Goal: Information Seeking & Learning: Learn about a topic

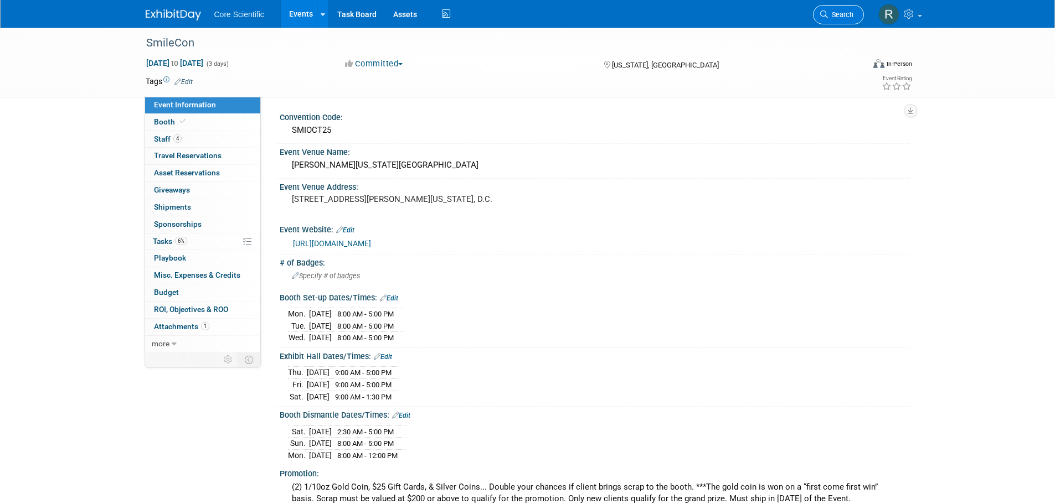
click at [836, 16] on span "Search" at bounding box center [840, 15] width 25 height 8
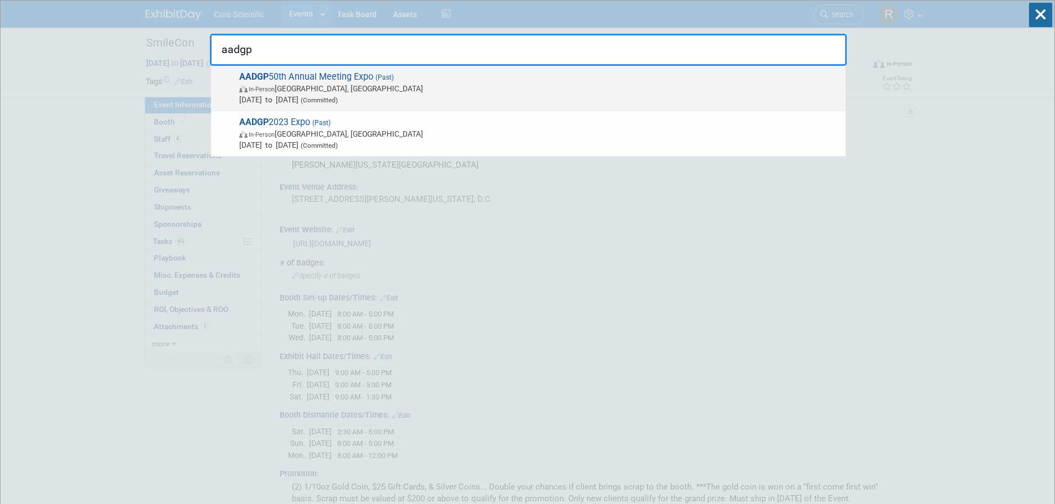
type input "aadgp"
click at [451, 90] on span "In-Person Las Vegas, NV" at bounding box center [539, 88] width 601 height 11
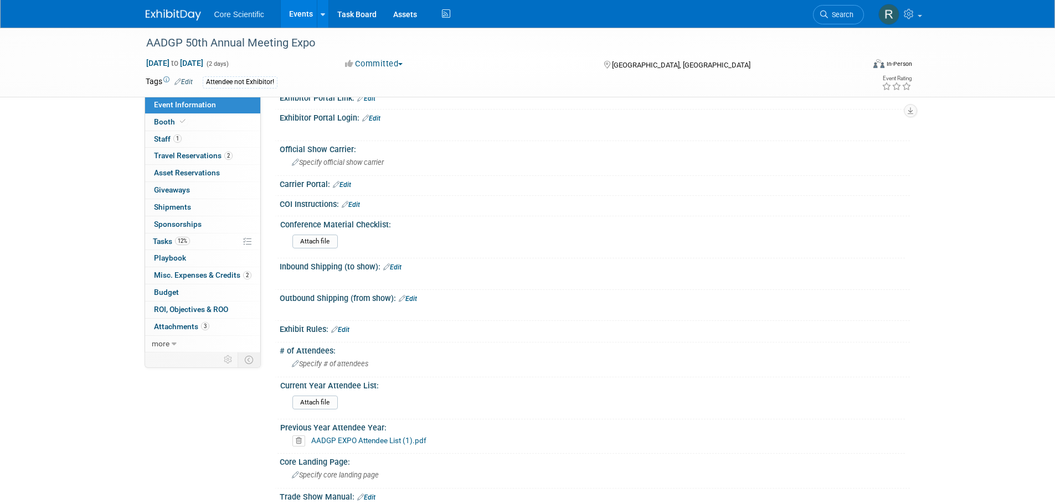
scroll to position [631, 0]
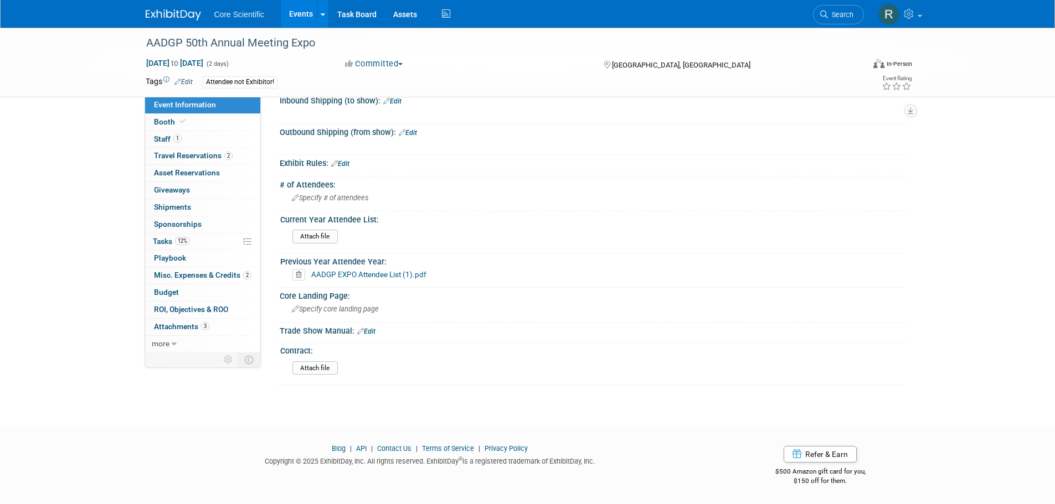
click at [337, 275] on link "AADGP EXPO Attendee List (1).pdf" at bounding box center [368, 274] width 115 height 9
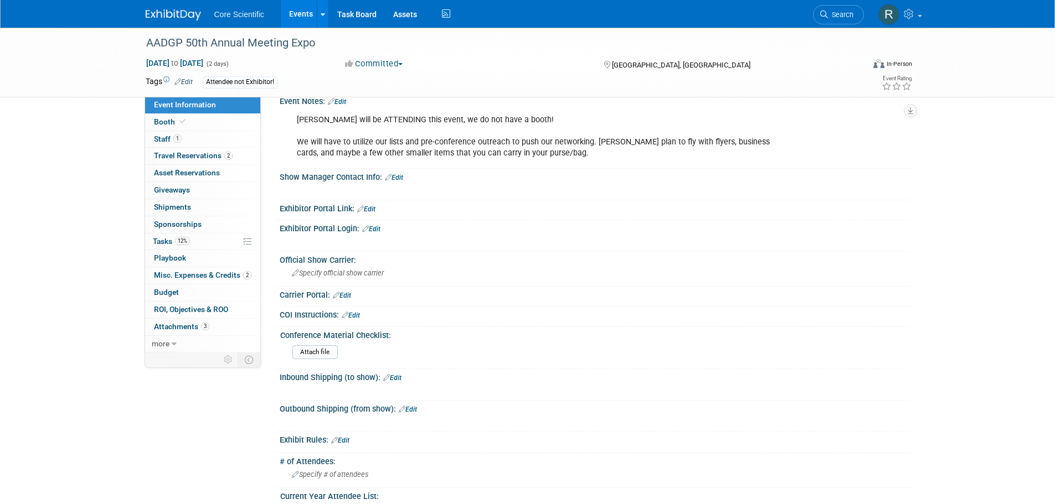
scroll to position [77, 0]
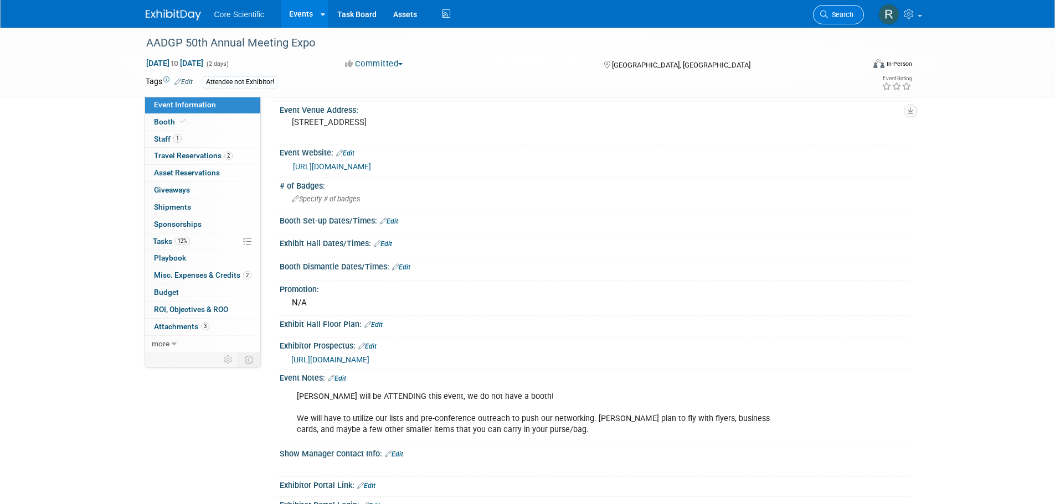
click at [839, 16] on span "Search" at bounding box center [840, 15] width 25 height 8
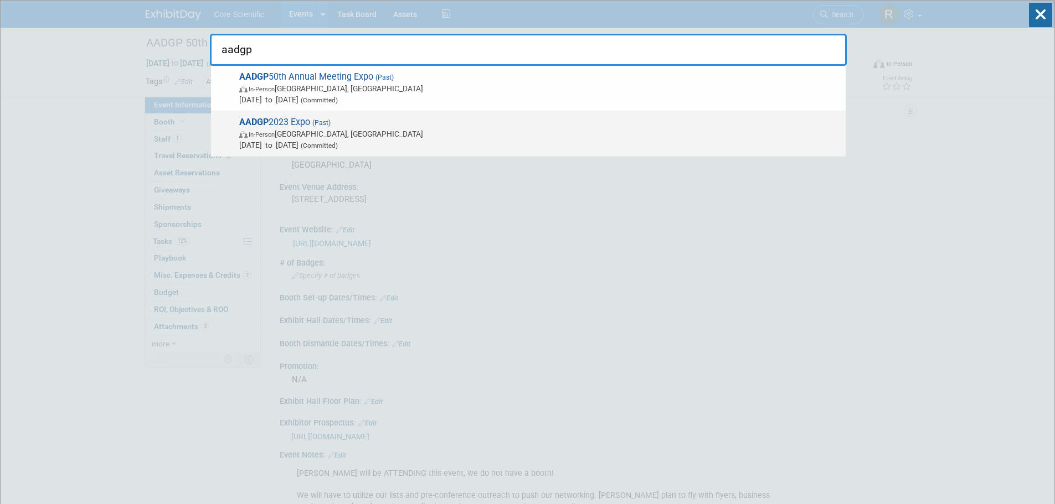
type input "aadgp"
click at [658, 132] on span "In-Person Las Vegas, NV" at bounding box center [539, 133] width 601 height 11
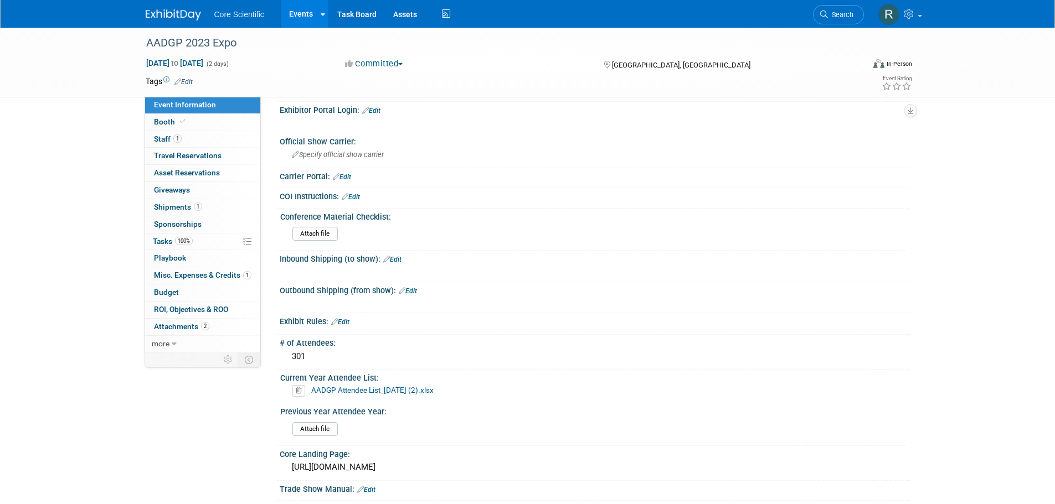
scroll to position [886, 0]
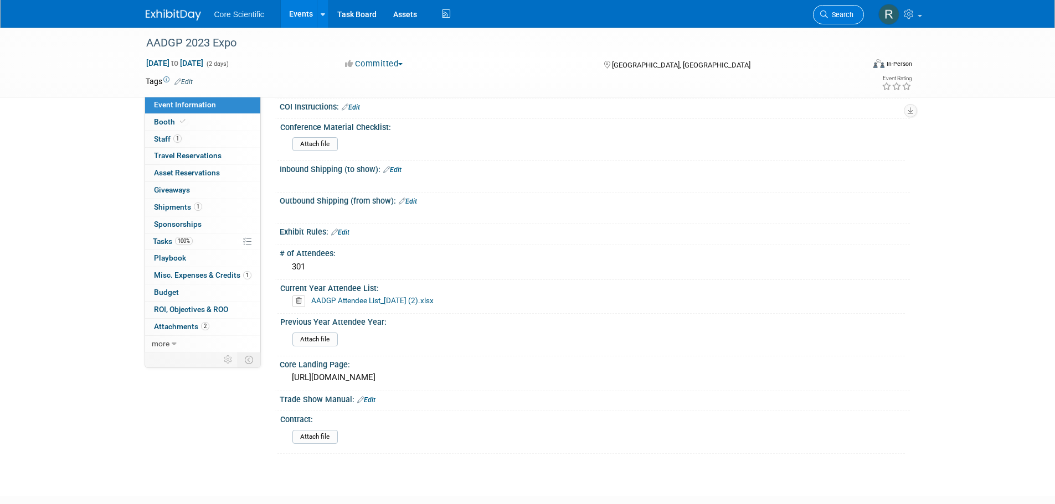
click at [847, 20] on link "Search" at bounding box center [838, 14] width 51 height 19
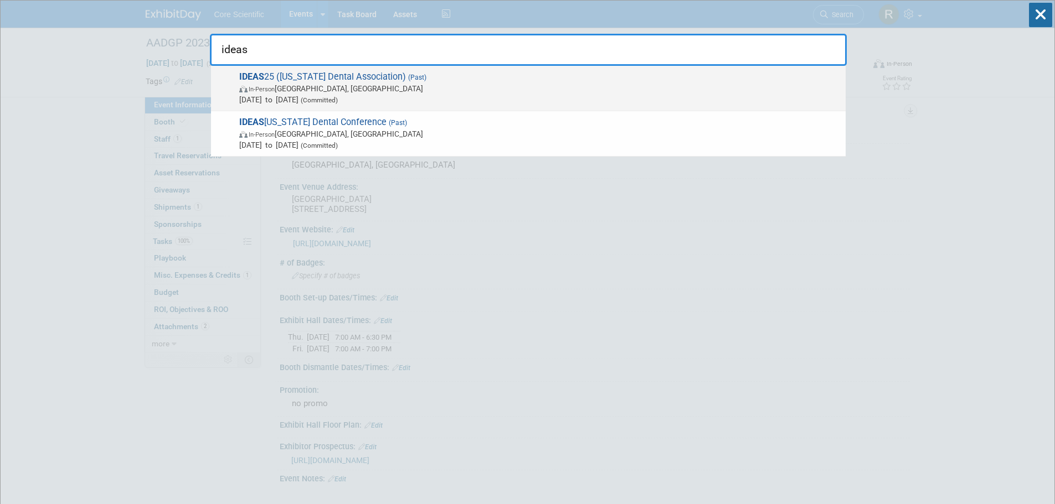
type input "ideas"
click at [277, 81] on span "IDEAS 25 (Iowa Dental Association) (Past) In-Person Des Moines, IA May 8, 2025 …" at bounding box center [538, 88] width 604 height 34
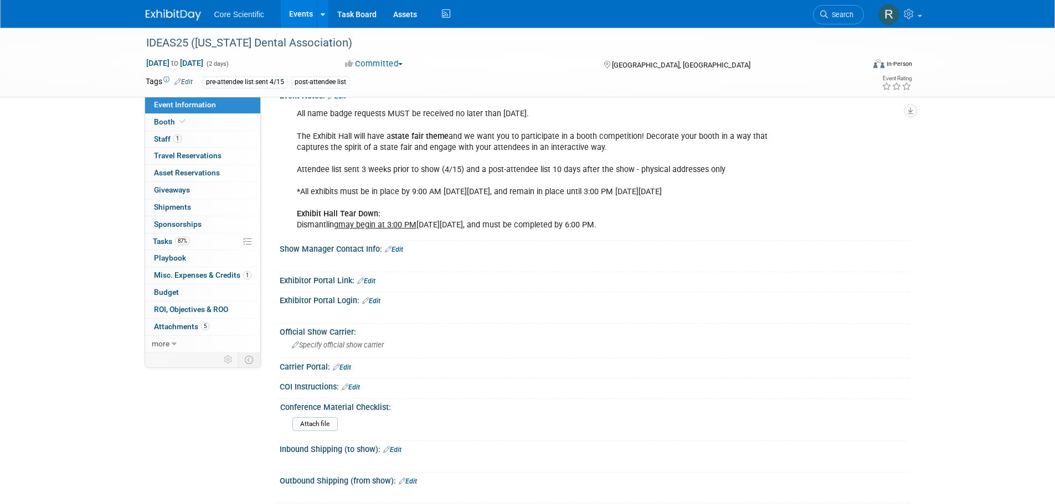
scroll to position [800, 0]
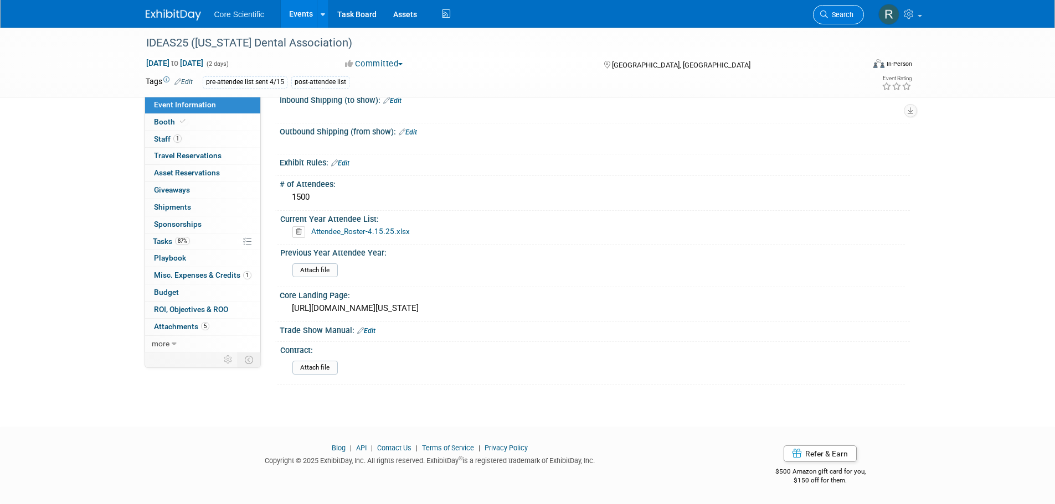
click at [835, 17] on span "Search" at bounding box center [840, 15] width 25 height 8
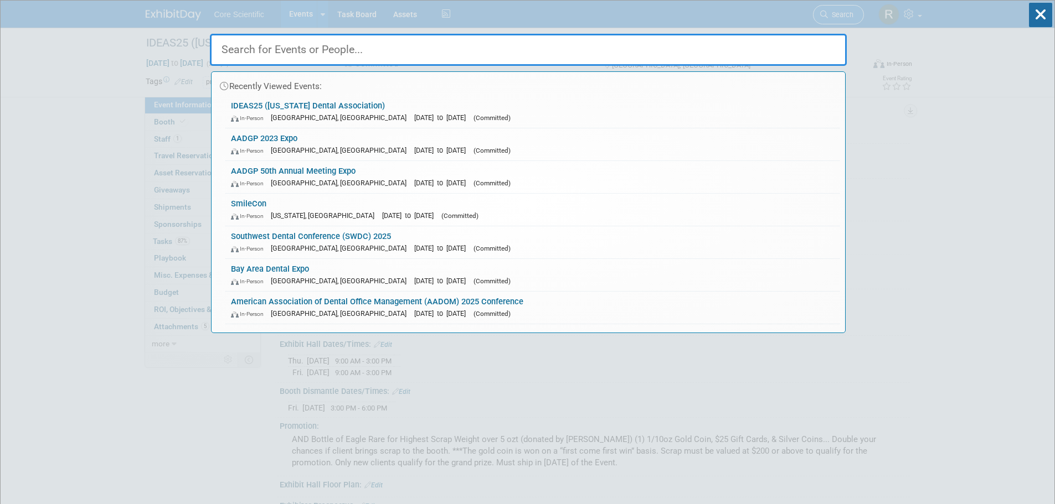
paste input "TDA Meeting"
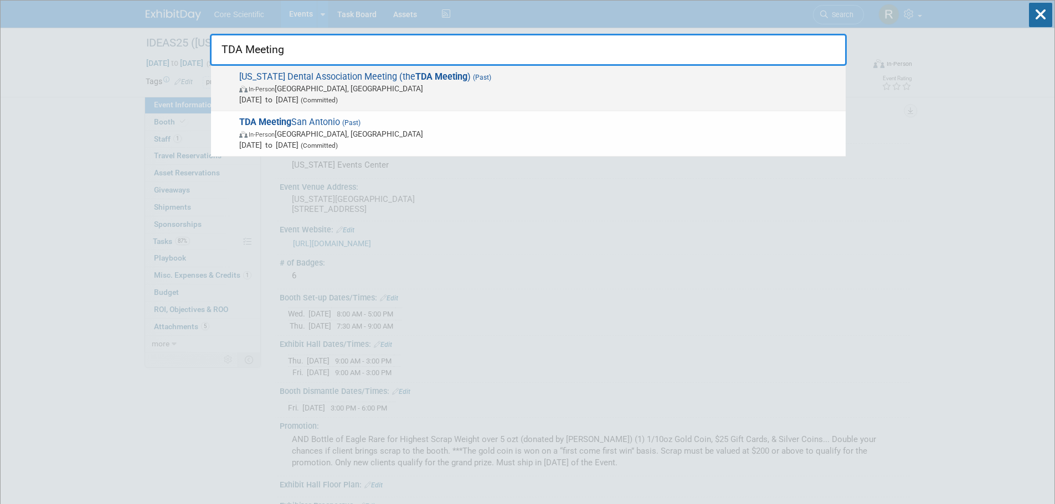
type input "TDA Meeting"
click at [372, 90] on span "In-Person San Antonio, TX" at bounding box center [539, 88] width 601 height 11
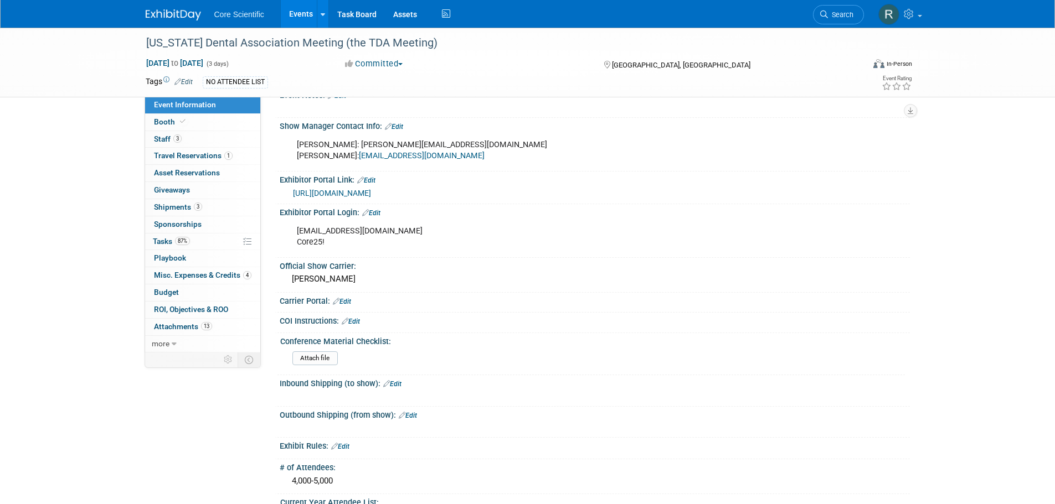
scroll to position [609, 0]
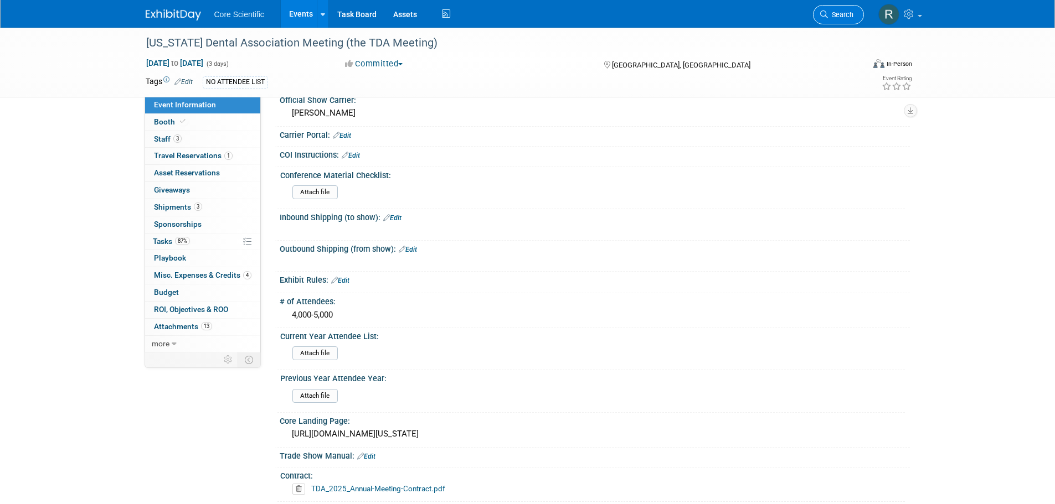
click at [848, 16] on span "Search" at bounding box center [840, 15] width 25 height 8
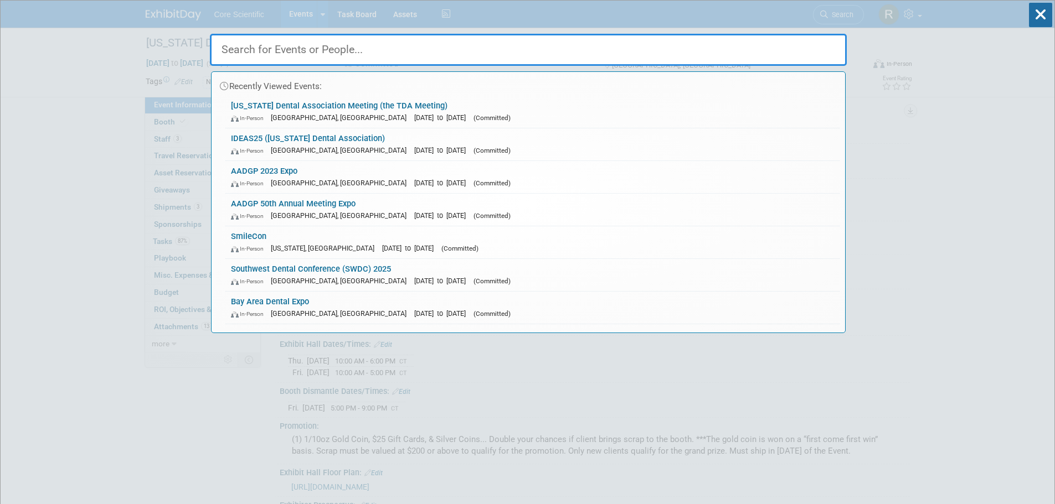
paste input "South Dakota Dental Convention"
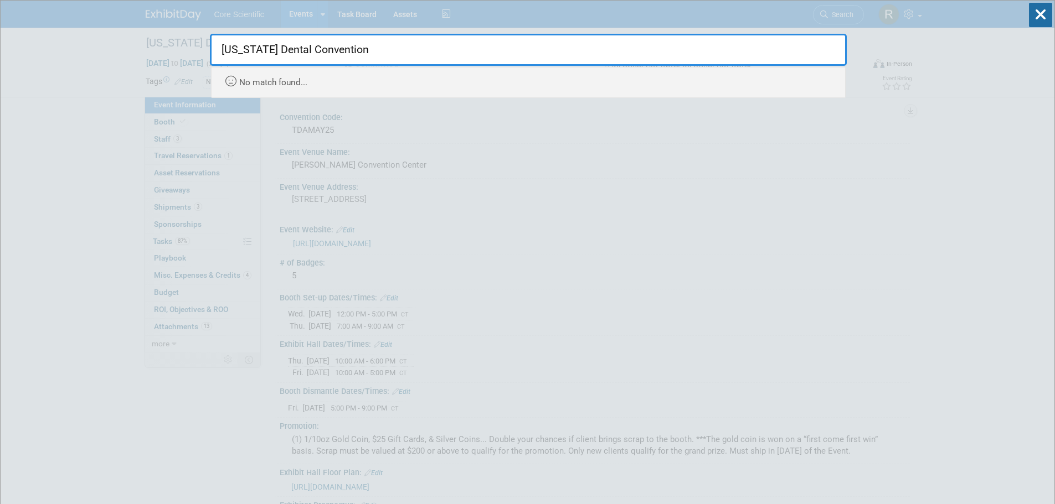
drag, startPoint x: 600, startPoint y: 54, endPoint x: 287, endPoint y: 53, distance: 312.8
click at [287, 53] on input "South Dakota Dental Convention" at bounding box center [528, 50] width 637 height 32
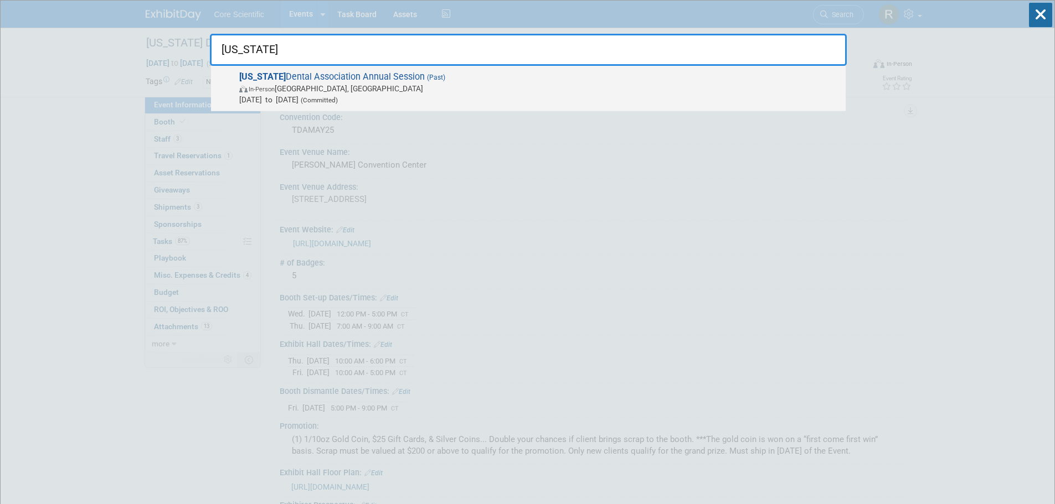
type input "South Dakota"
click at [295, 83] on span "In-Person Sioux Falls, SD" at bounding box center [539, 88] width 601 height 11
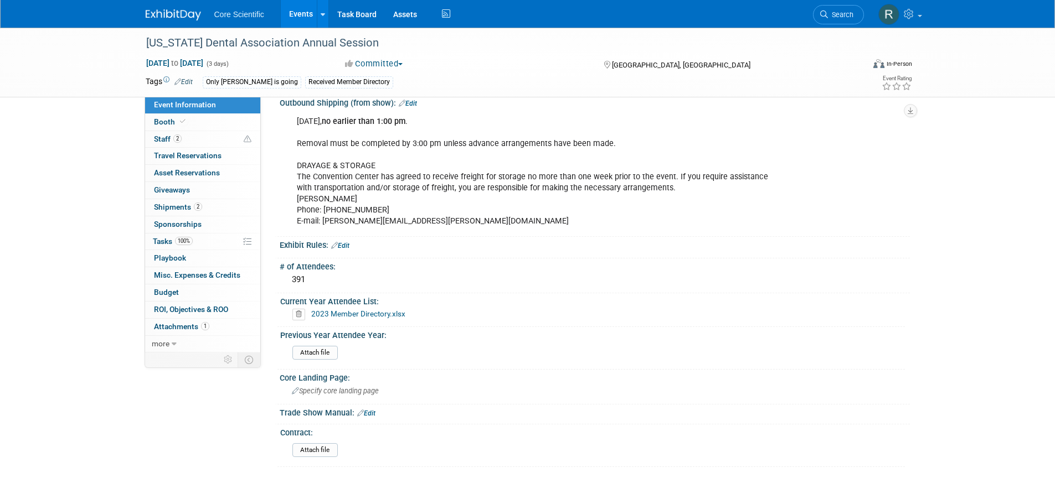
scroll to position [720, 0]
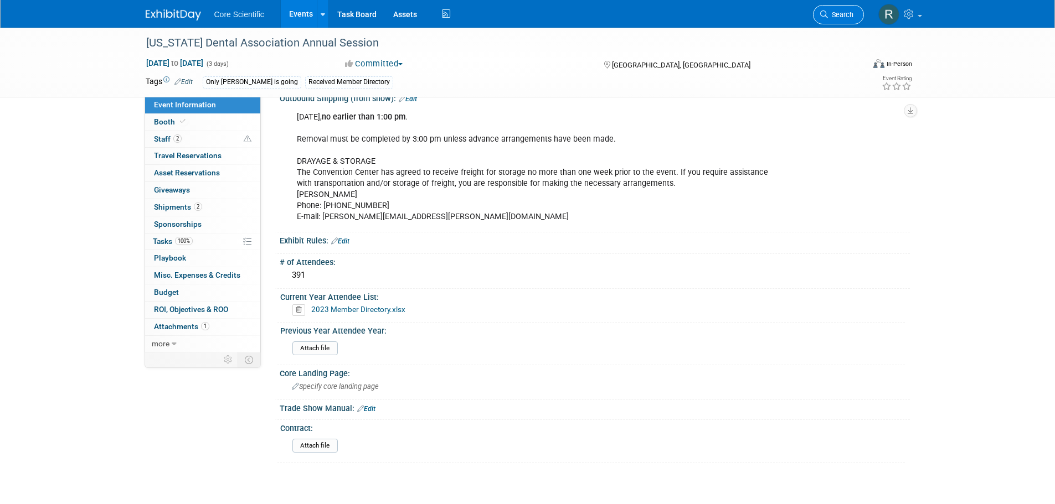
click at [843, 12] on span "Search" at bounding box center [840, 15] width 25 height 8
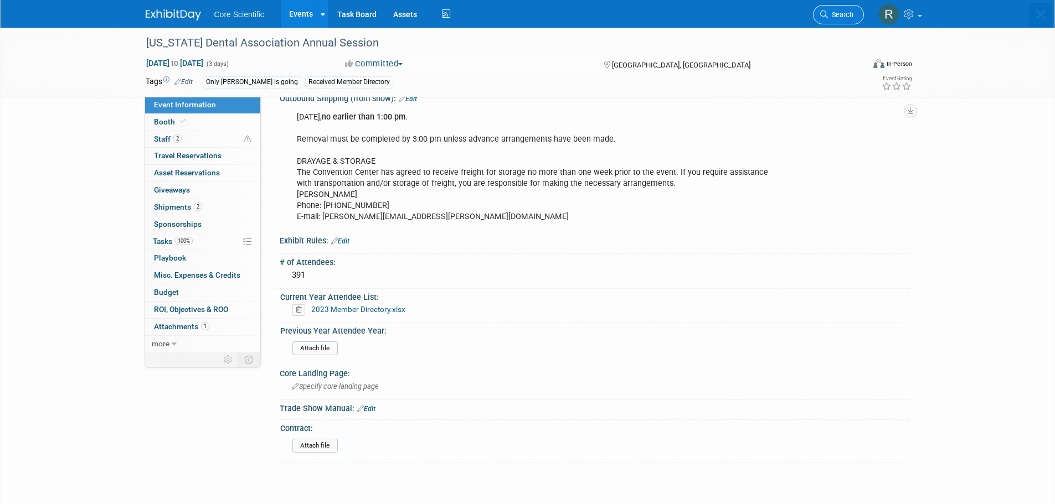
scroll to position [0, 0]
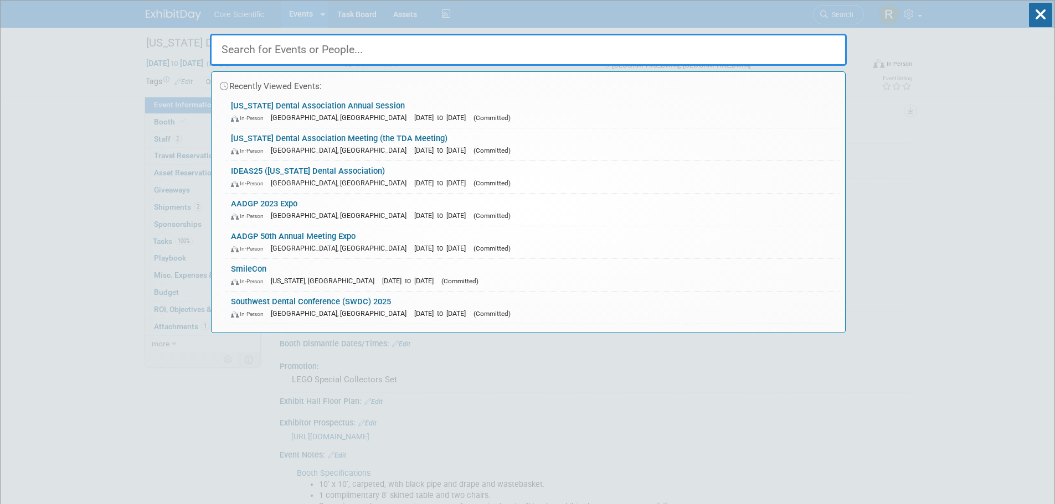
paste input "[PERSON_NAME] Midwest Dental Assembly"
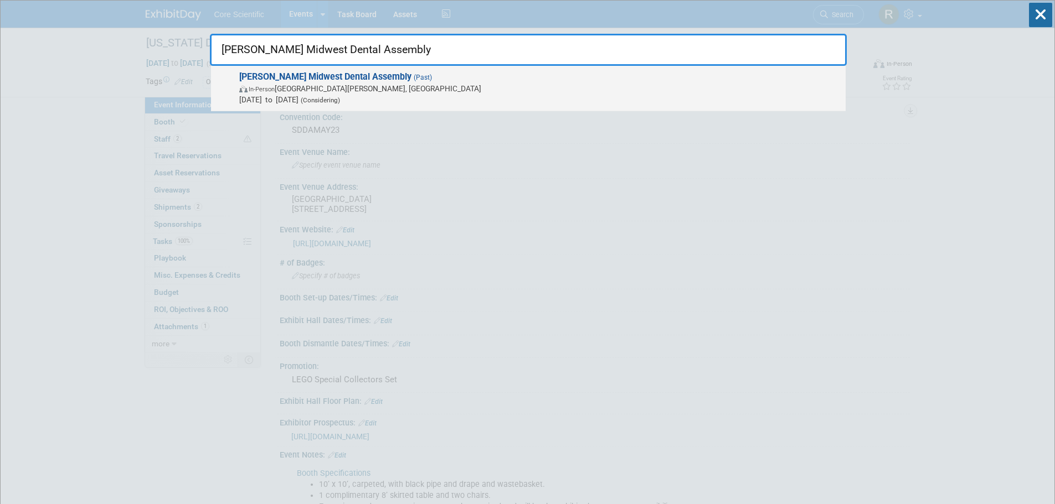
type input "[PERSON_NAME] Midwest Dental Assembly"
click at [654, 86] on span "In-Person [GEOGRAPHIC_DATA][PERSON_NAME], [GEOGRAPHIC_DATA]" at bounding box center [539, 88] width 601 height 11
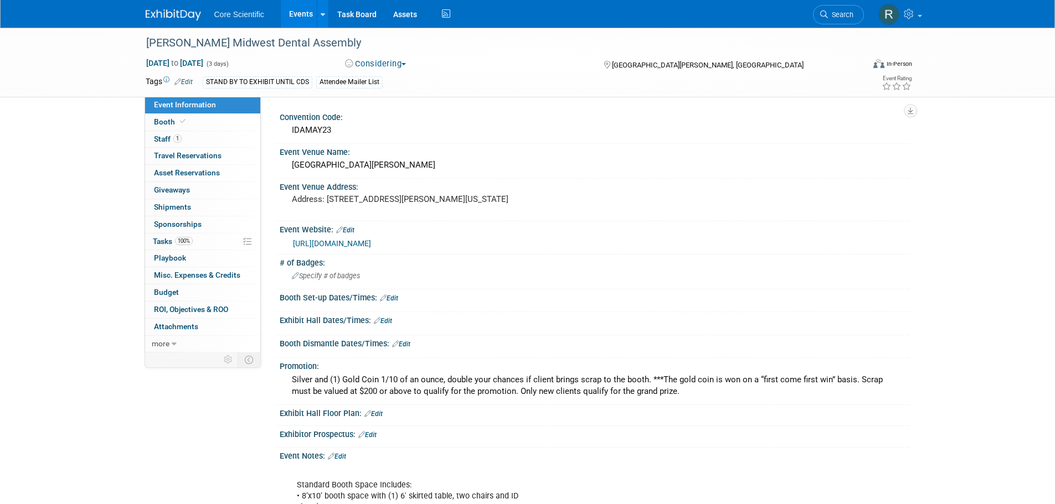
click at [190, 17] on img at bounding box center [173, 14] width 55 height 11
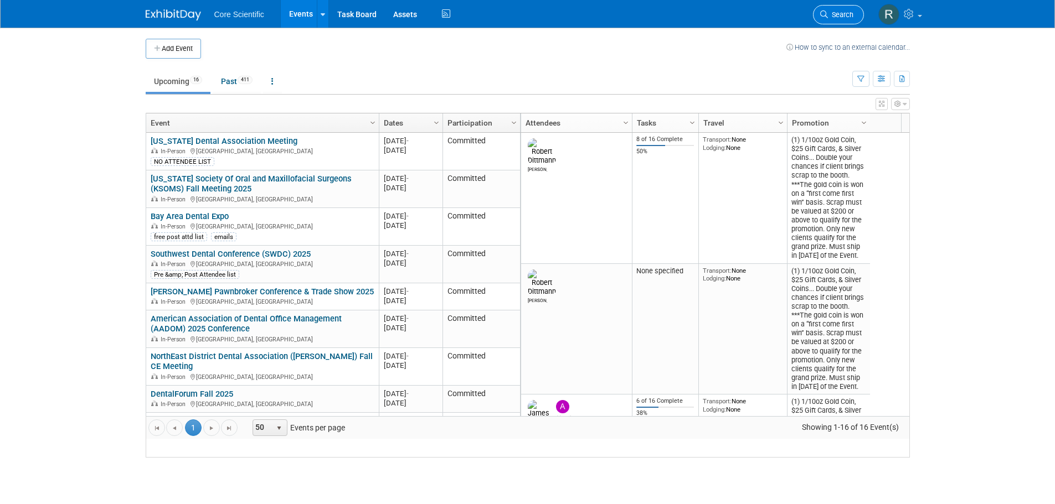
click at [850, 23] on link "Search" at bounding box center [838, 14] width 51 height 19
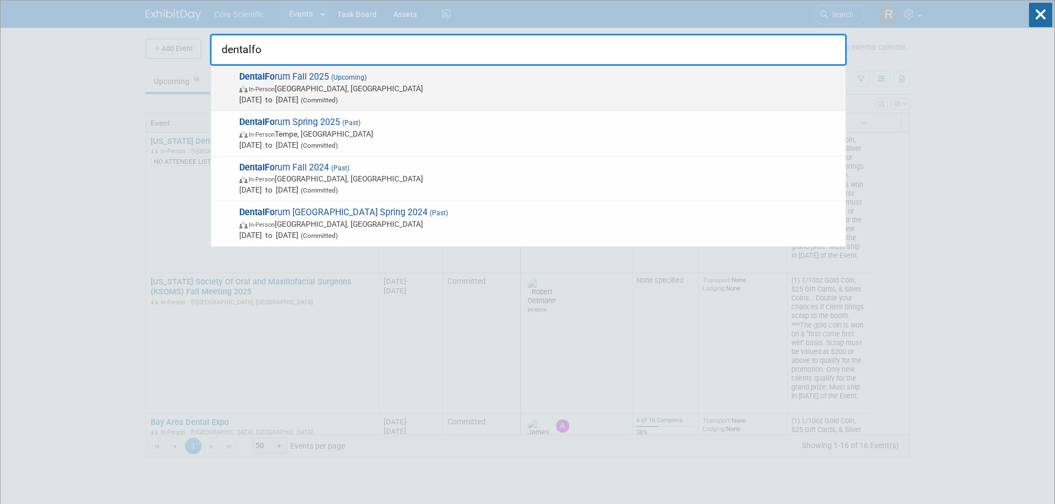
type input "dentalfo"
click at [437, 85] on span "In-Person [GEOGRAPHIC_DATA], [GEOGRAPHIC_DATA]" at bounding box center [539, 88] width 601 height 11
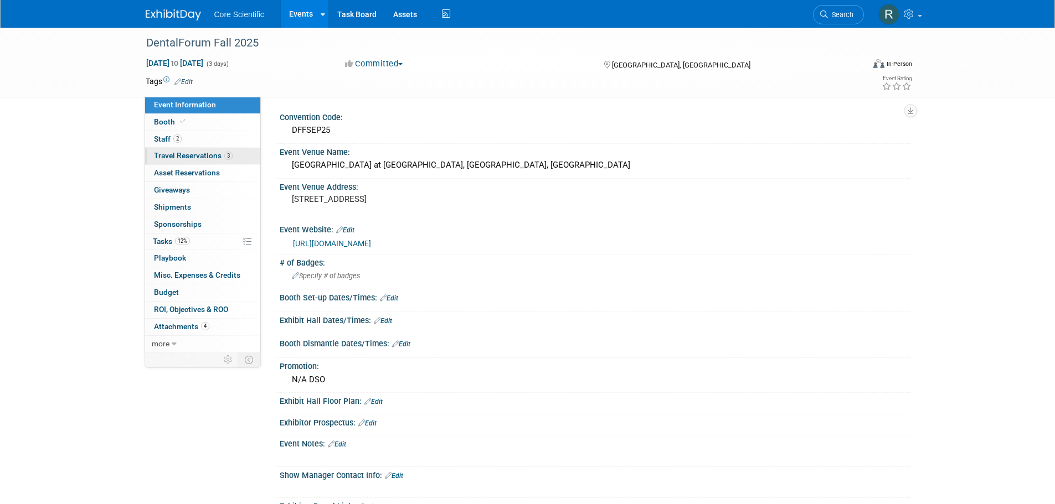
click at [198, 156] on span "Travel Reservations 3" at bounding box center [193, 155] width 79 height 9
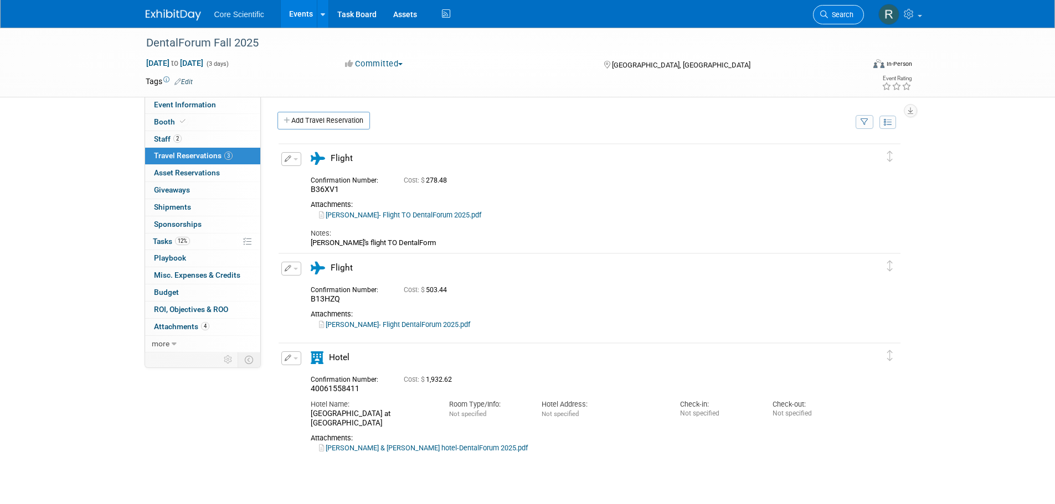
click at [836, 10] on link "Search" at bounding box center [838, 14] width 51 height 19
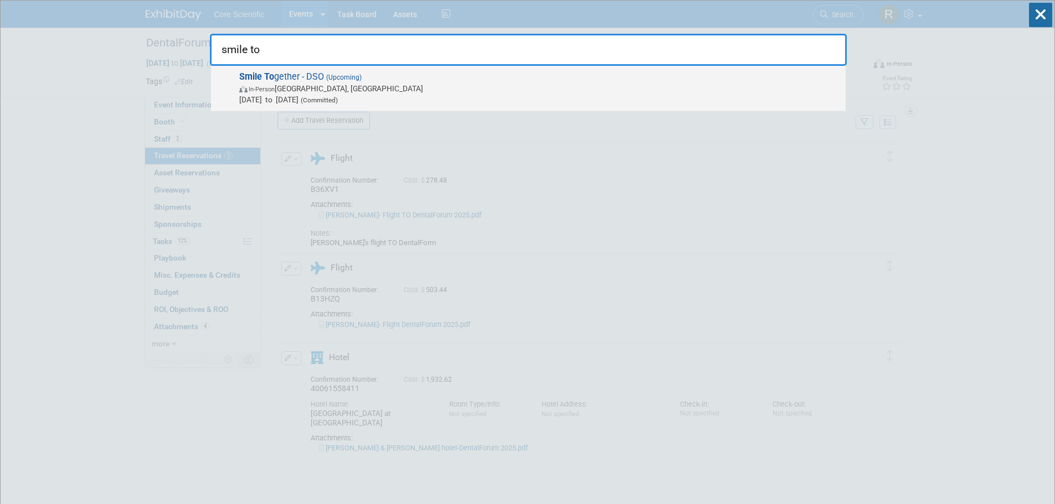
type input "smile to"
click at [466, 98] on span "Oct 27, 2025 to Oct 29, 2025 (Committed)" at bounding box center [539, 99] width 601 height 11
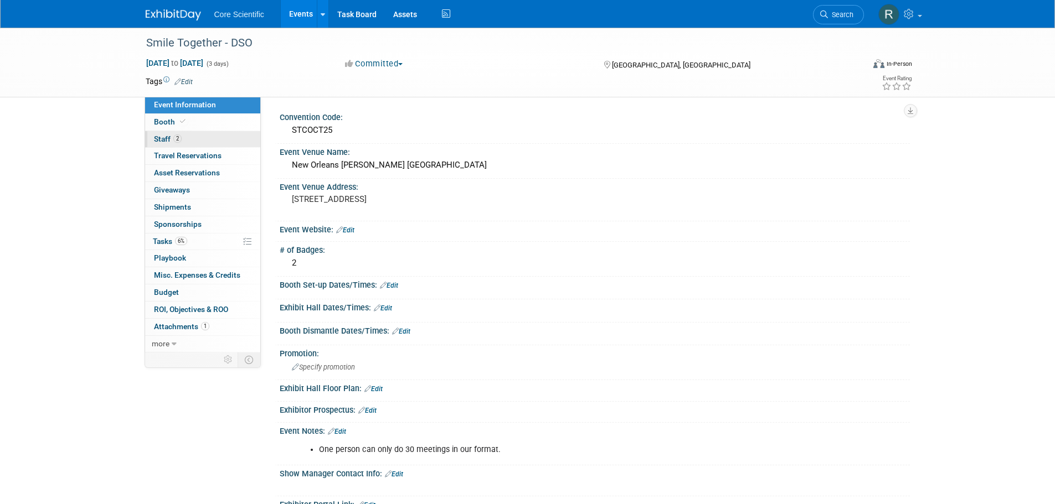
click at [196, 139] on link "2 Staff 2" at bounding box center [202, 139] width 115 height 17
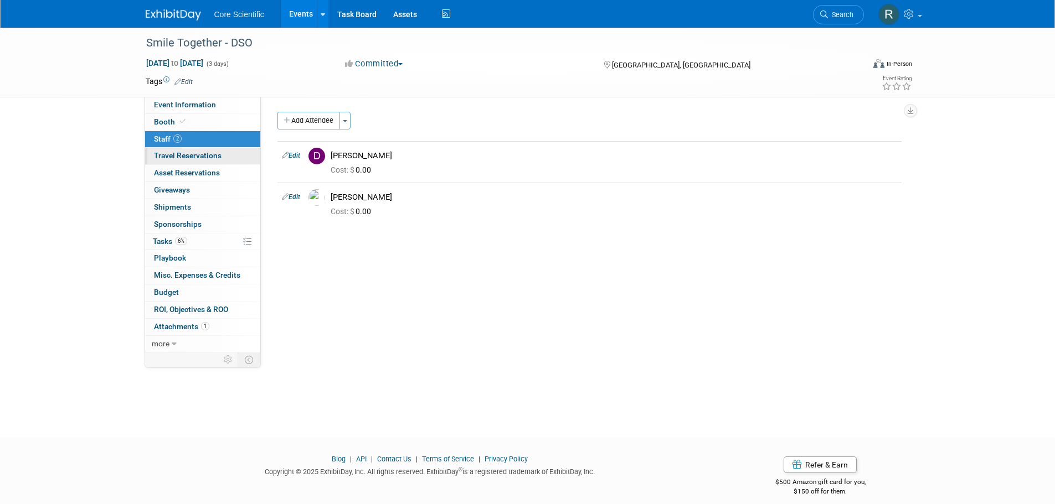
click at [196, 153] on span "Travel Reservations 0" at bounding box center [188, 155] width 68 height 9
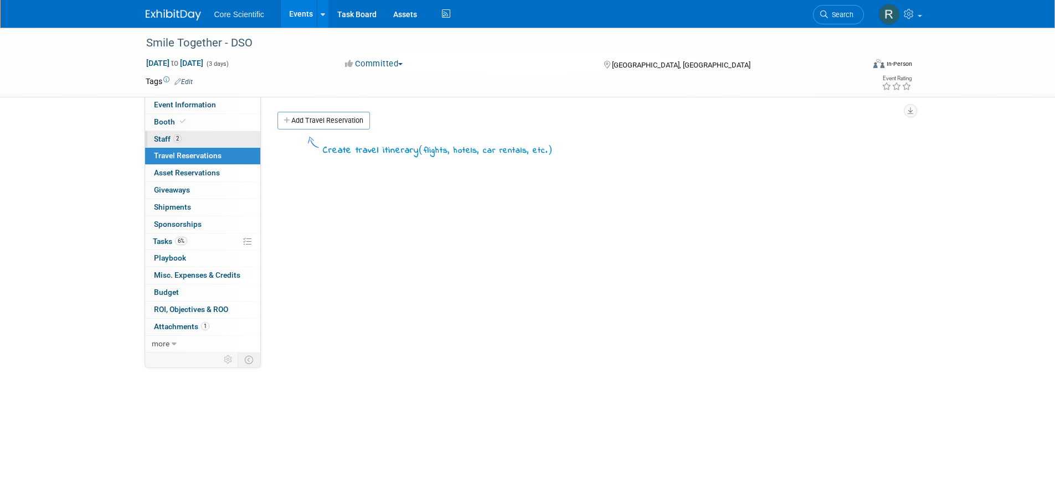
click at [201, 133] on link "2 Staff 2" at bounding box center [202, 139] width 115 height 17
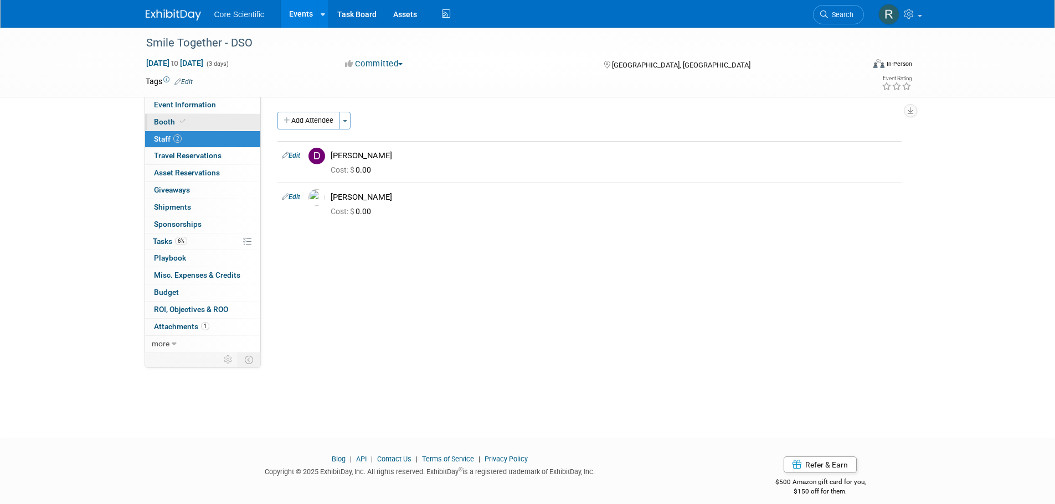
click at [202, 115] on link "Booth" at bounding box center [202, 122] width 115 height 17
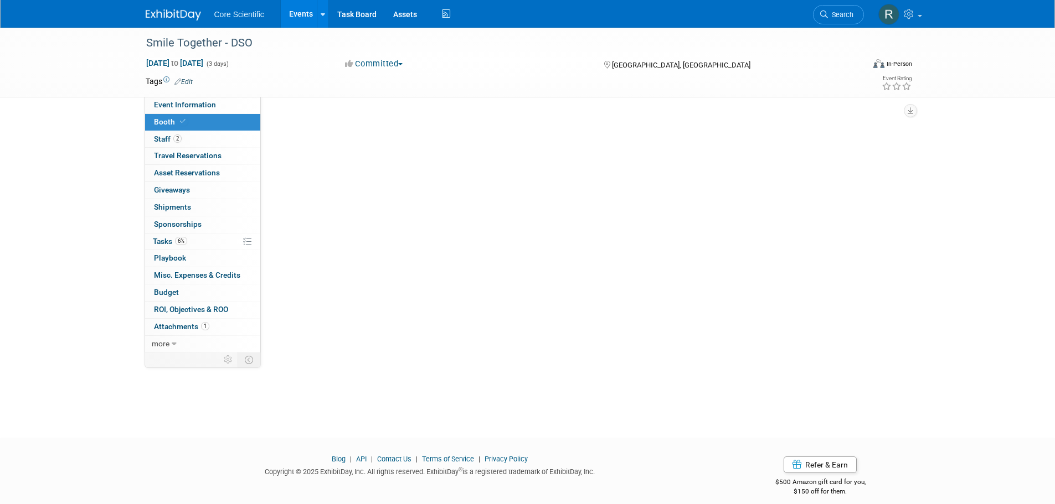
click at [209, 97] on div "Smile Together - DSO Oct 27, 2025 to Oct 29, 2025 (3 days) Oct 27, 2025 to Oct …" at bounding box center [527, 62] width 781 height 69
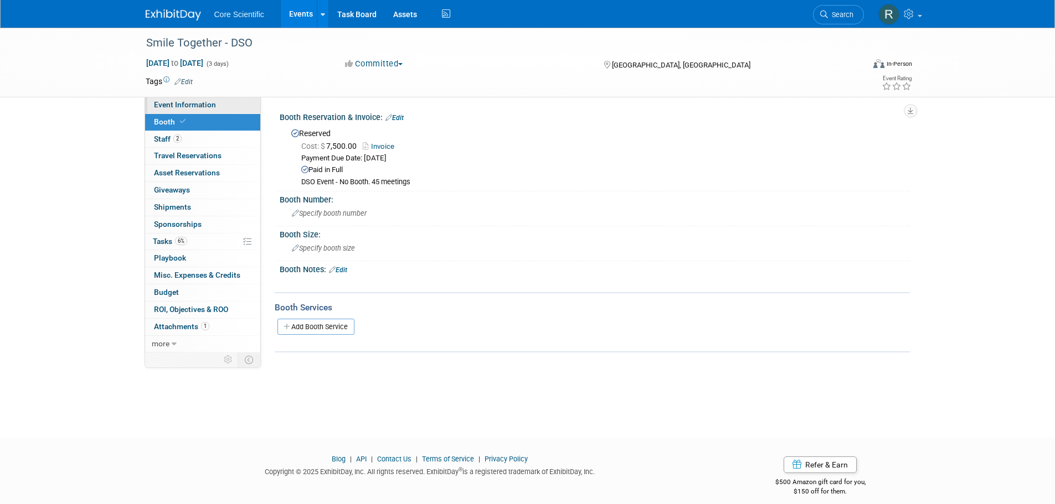
click at [209, 106] on span "Event Information" at bounding box center [185, 104] width 62 height 9
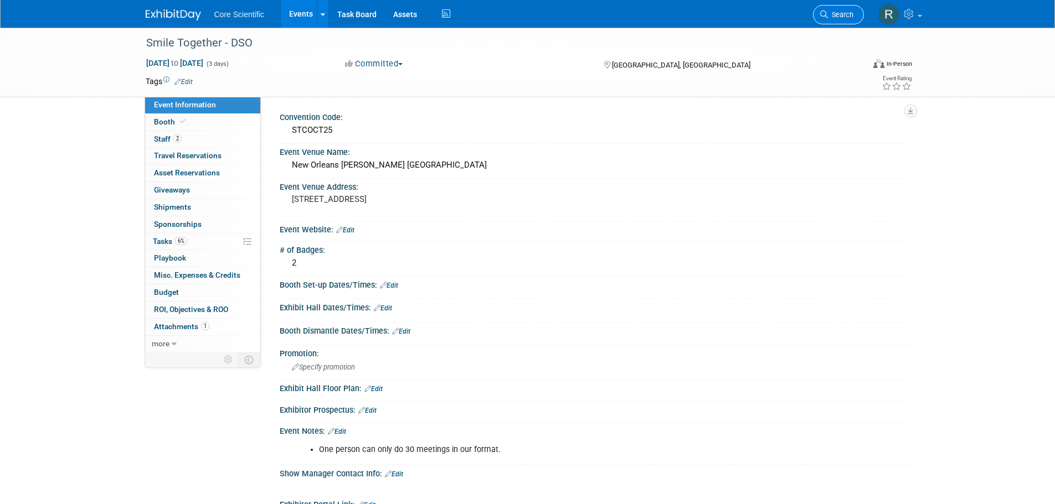
click at [832, 19] on link "Search" at bounding box center [838, 14] width 51 height 19
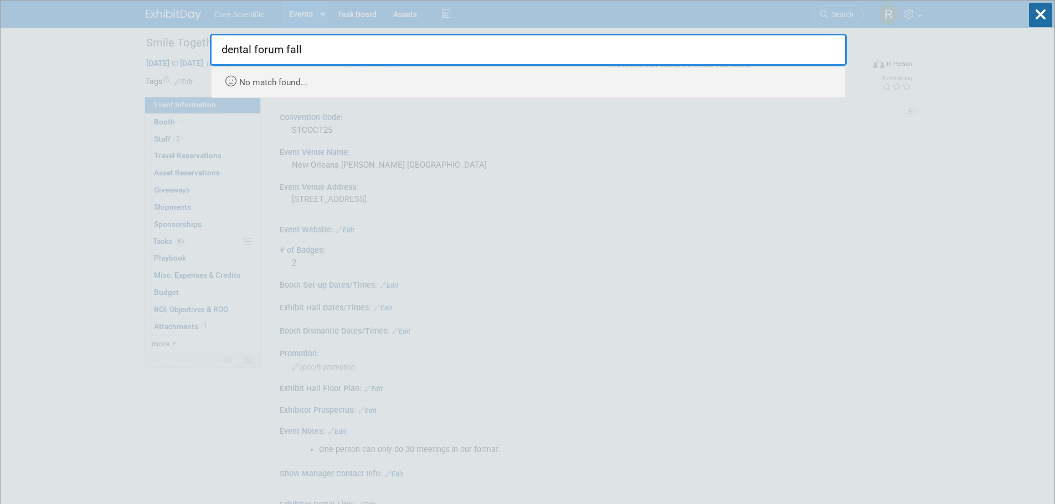
click at [260, 42] on input "dental forum fall" at bounding box center [528, 50] width 637 height 32
type input "dentalforum fall"
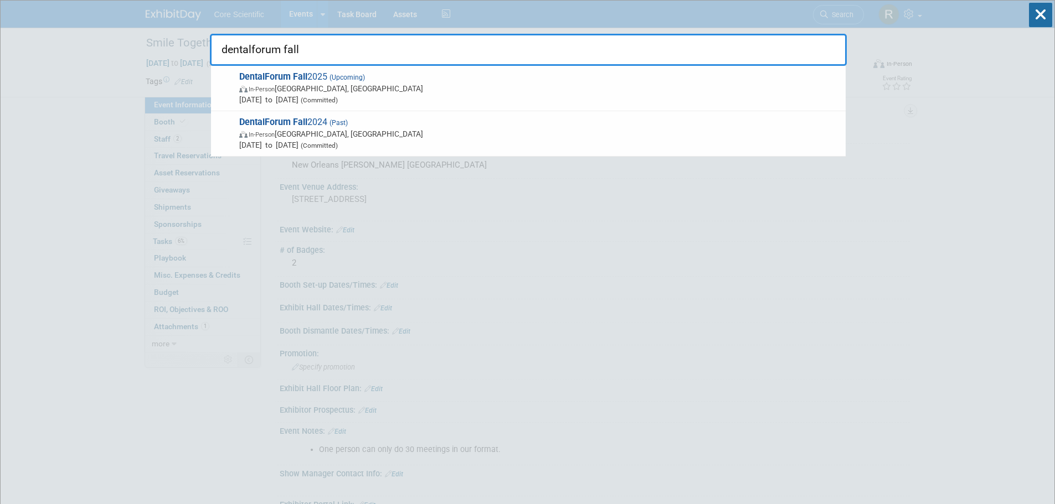
click at [467, 57] on input "dentalforum fall" at bounding box center [528, 50] width 637 height 32
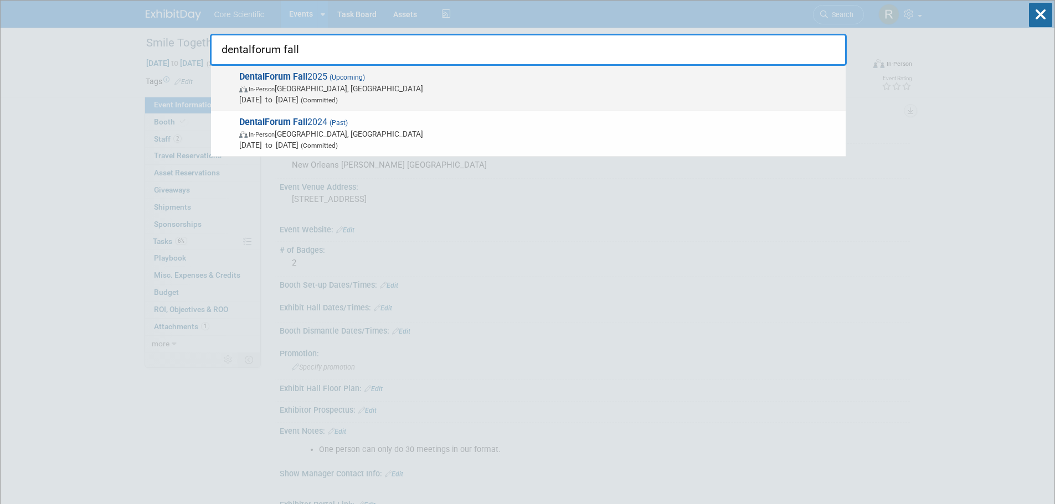
click at [425, 96] on span "Sep 15, 2025 to Sep 17, 2025 (Committed)" at bounding box center [539, 99] width 601 height 11
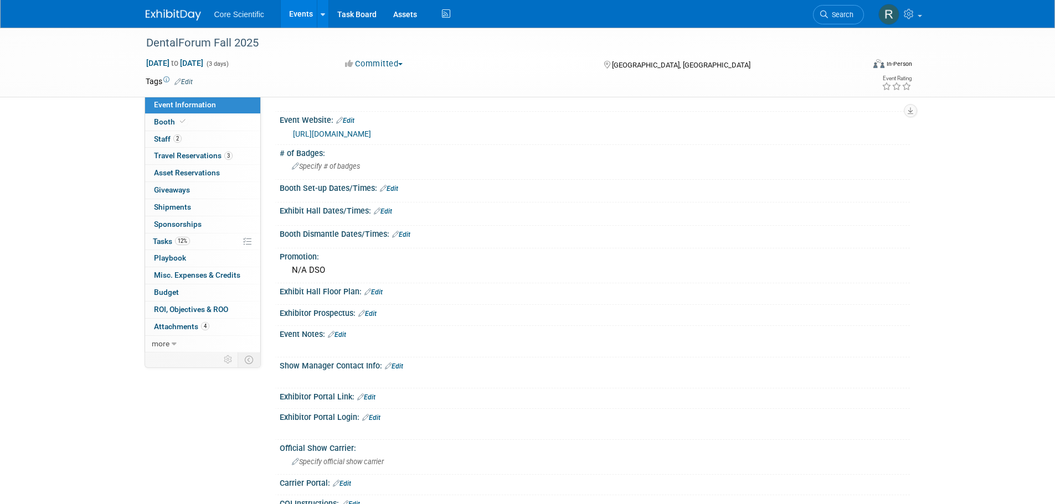
scroll to position [111, 0]
click at [218, 126] on link "Booth" at bounding box center [202, 122] width 115 height 17
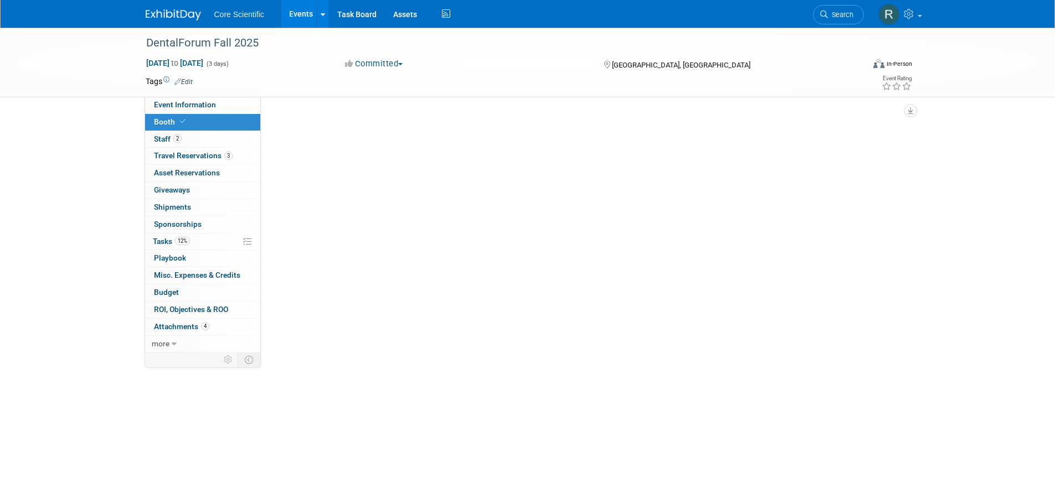
scroll to position [0, 0]
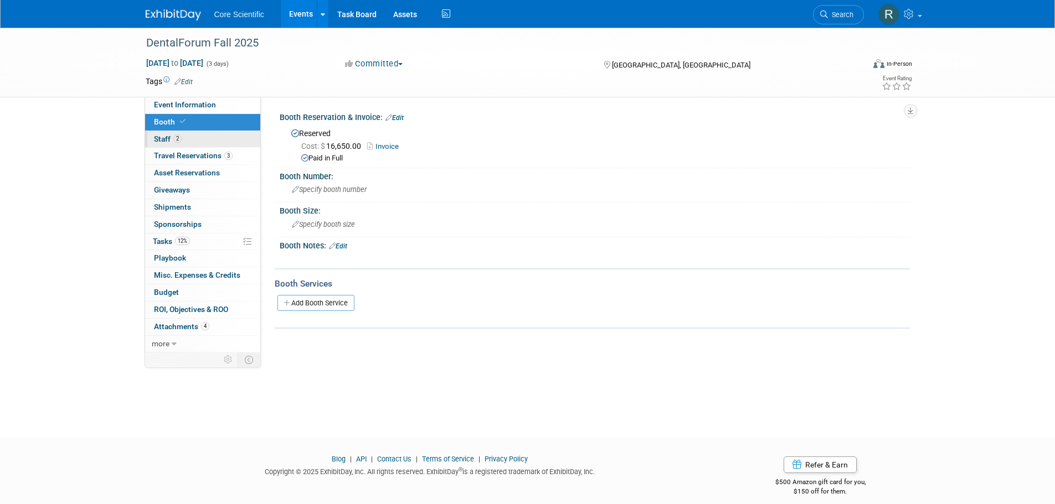
click at [218, 140] on link "2 Staff 2" at bounding box center [202, 139] width 115 height 17
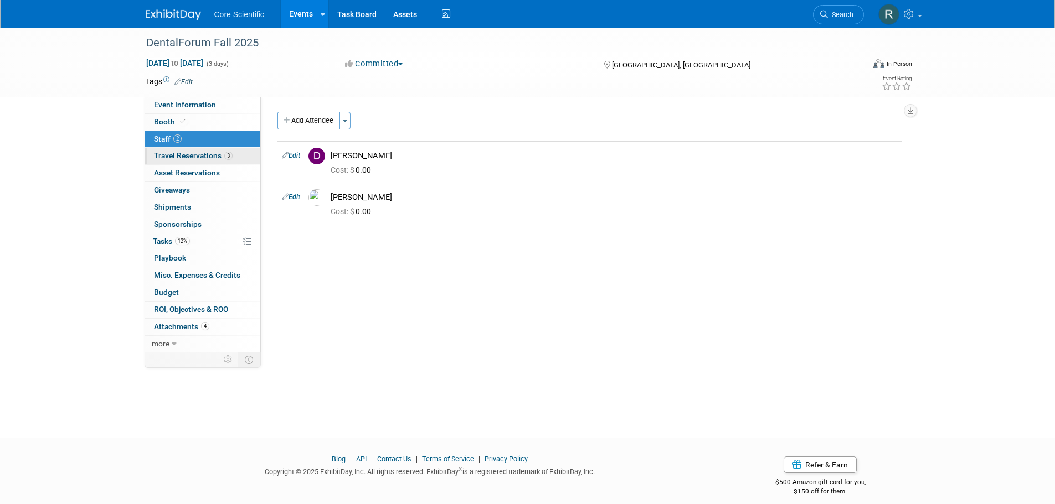
click at [226, 153] on span "3" at bounding box center [228, 156] width 8 height 8
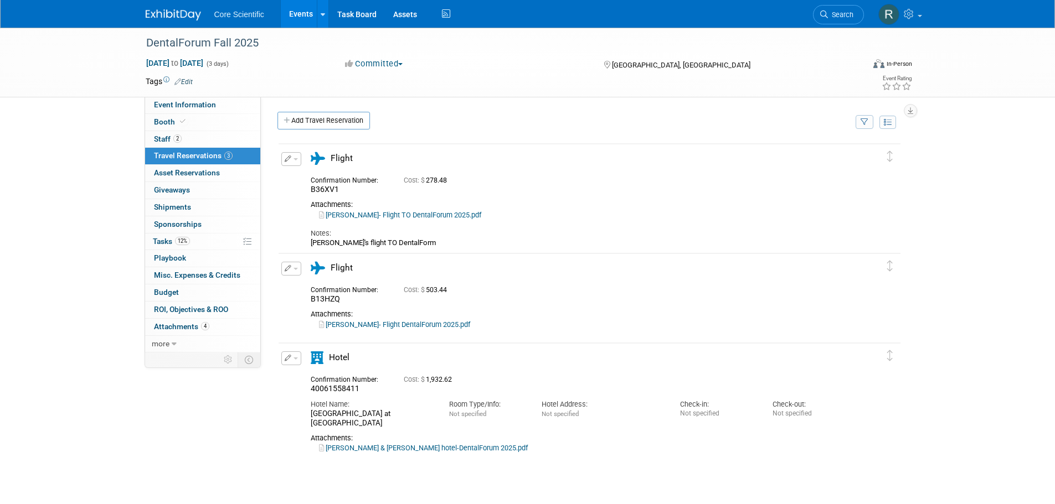
click at [160, 17] on img at bounding box center [173, 14] width 55 height 11
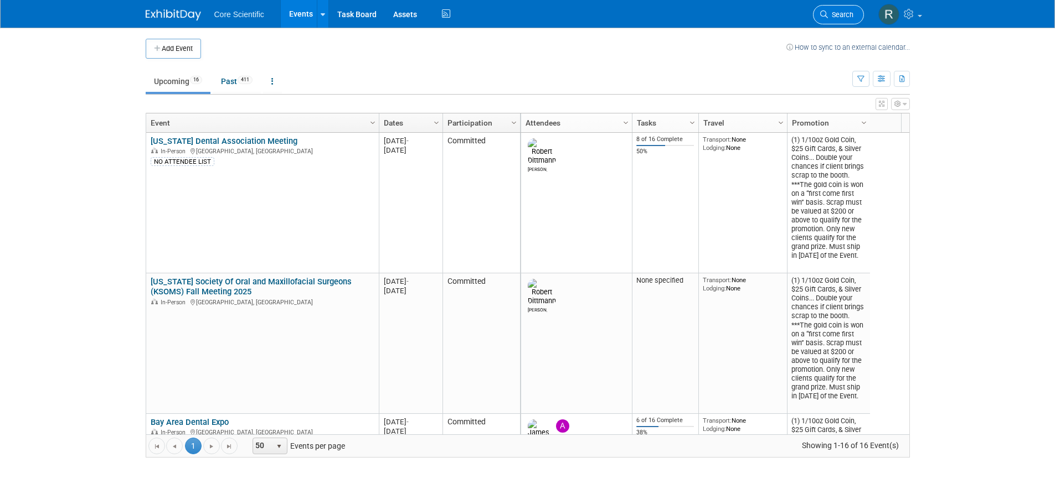
click at [848, 10] on link "Search" at bounding box center [838, 14] width 51 height 19
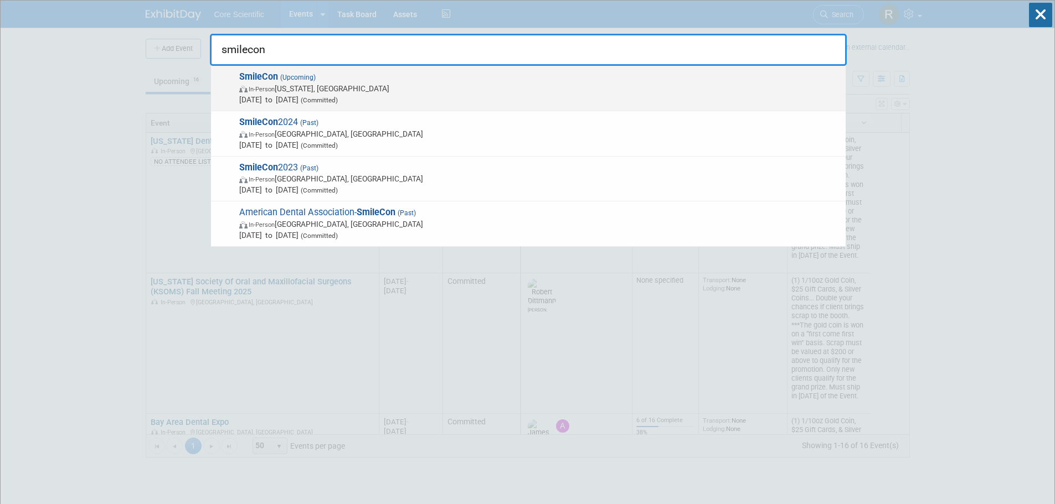
type input "smilecon"
click at [481, 95] on span "Oct 23, 2025 to Oct 25, 2025 (Committed)" at bounding box center [539, 99] width 601 height 11
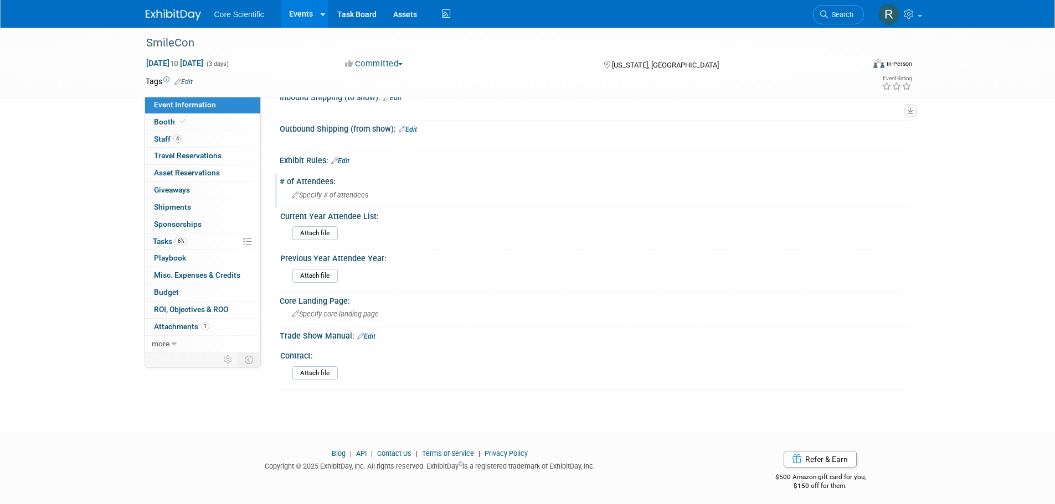
scroll to position [388, 0]
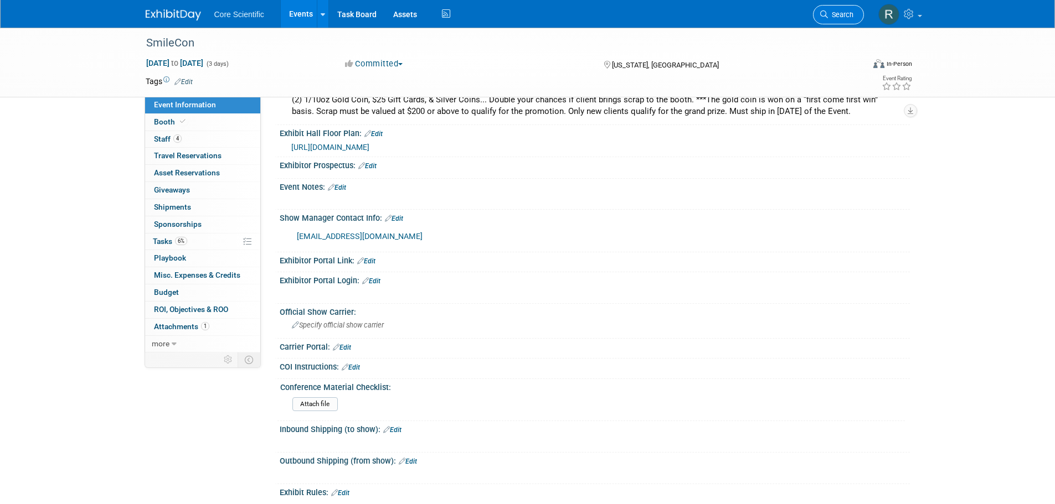
click at [845, 16] on span "Search" at bounding box center [840, 15] width 25 height 8
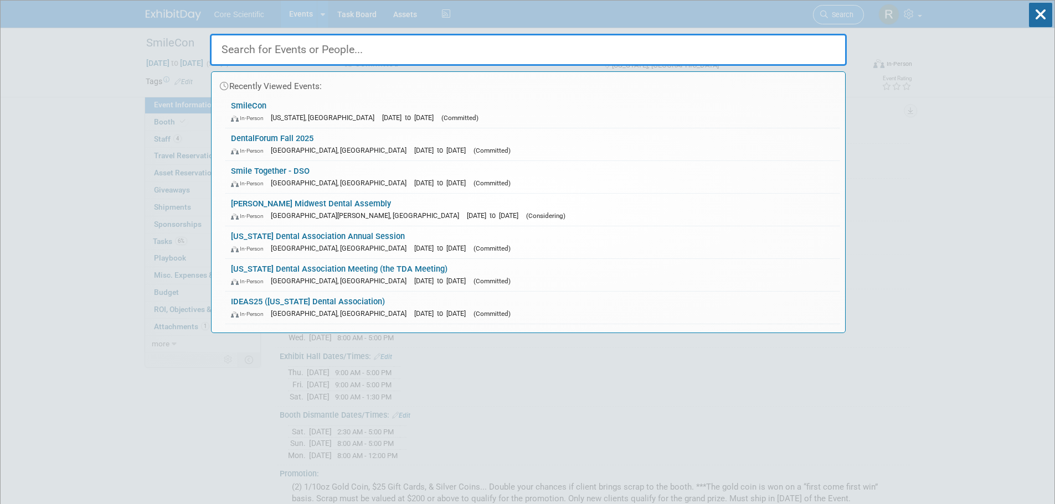
paste input "[US_STATE] Association of Periodontists Winter Meeting"
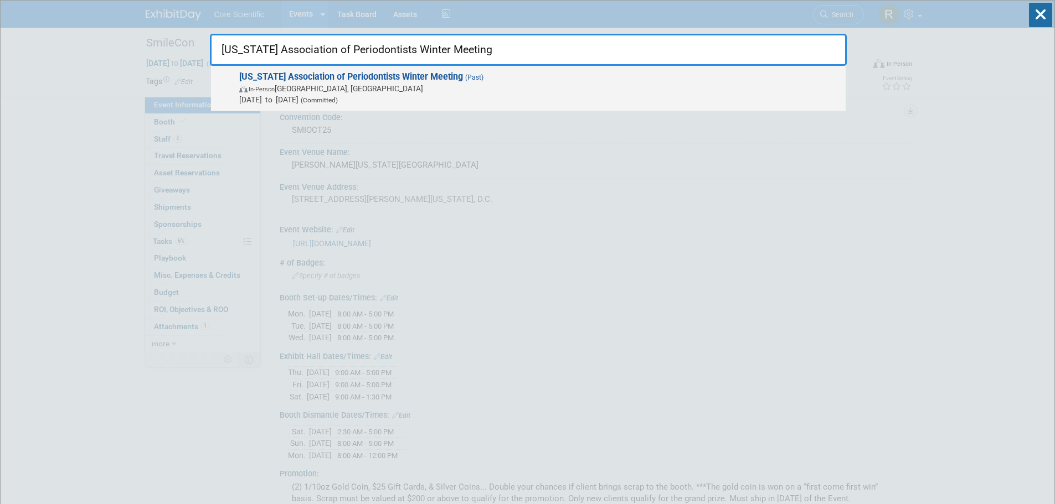
type input "[US_STATE] Association of Periodontists Winter Meeting"
click at [480, 93] on span "In-Person Orlando, FL" at bounding box center [539, 88] width 601 height 11
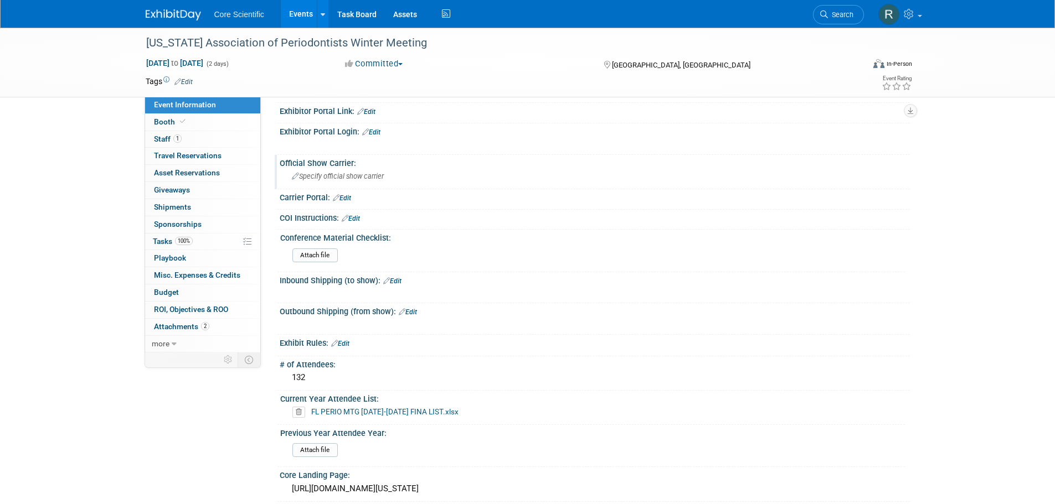
scroll to position [498, 0]
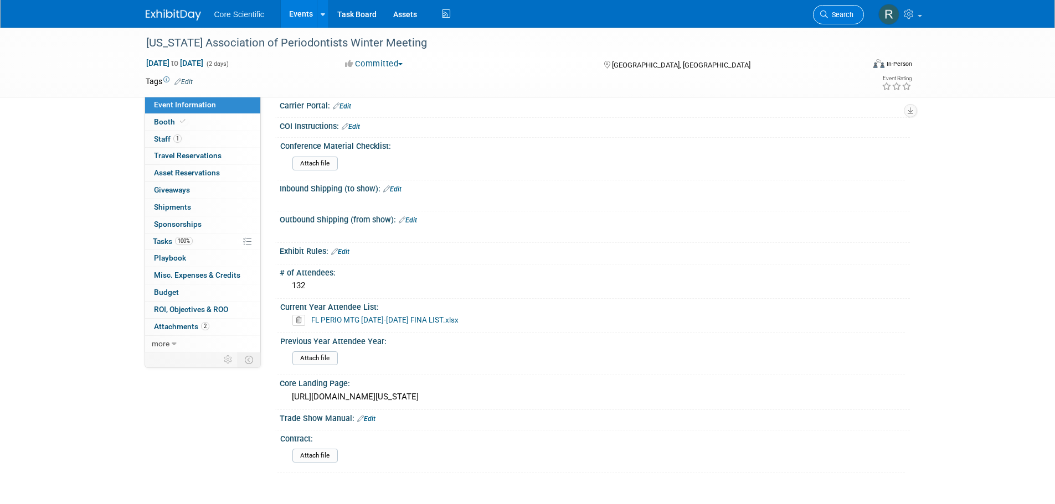
click at [844, 16] on span "Search" at bounding box center [840, 15] width 25 height 8
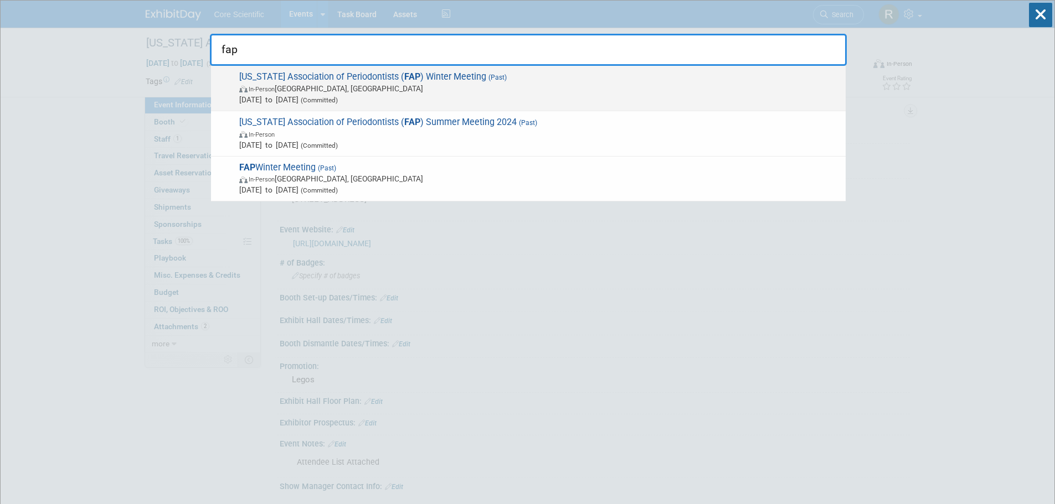
type input "fap"
click at [472, 73] on span "Florida Association of Periodontists ( FAP ) Winter Meeting (Past) In-Person Or…" at bounding box center [538, 88] width 604 height 34
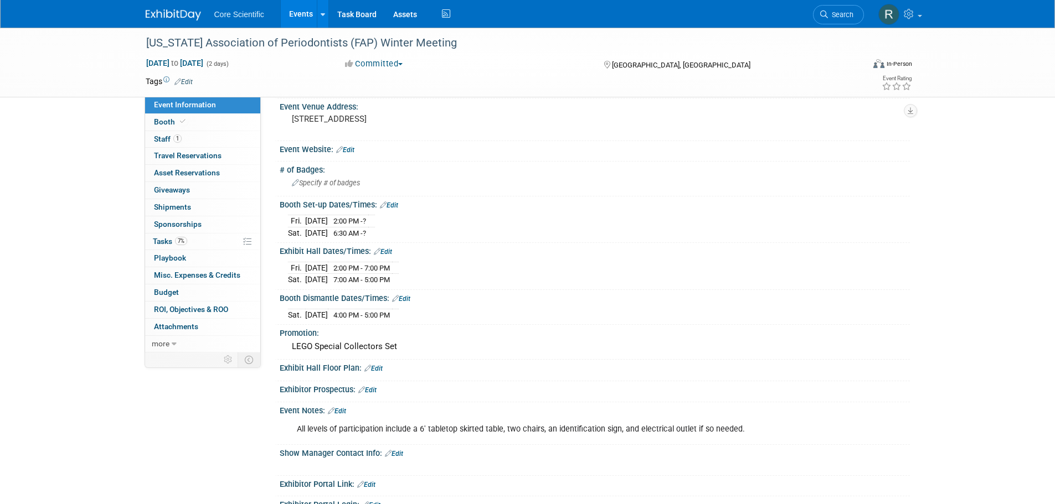
scroll to position [55, 0]
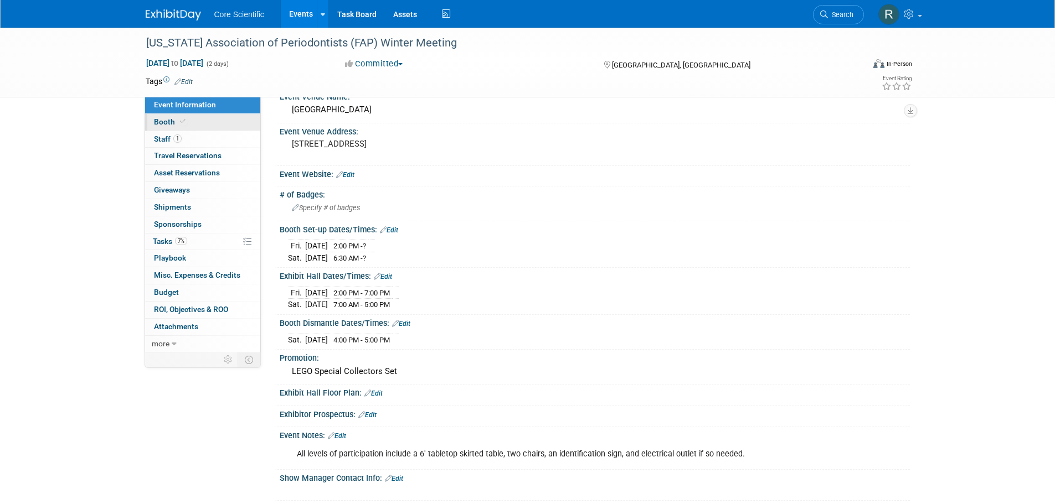
click at [205, 122] on link "Booth" at bounding box center [202, 122] width 115 height 17
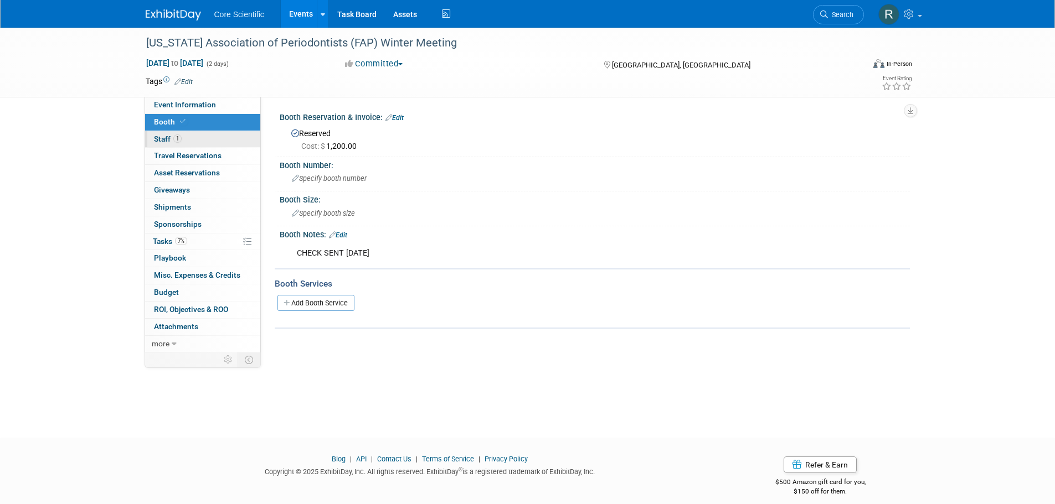
click at [201, 142] on link "1 Staff 1" at bounding box center [202, 139] width 115 height 17
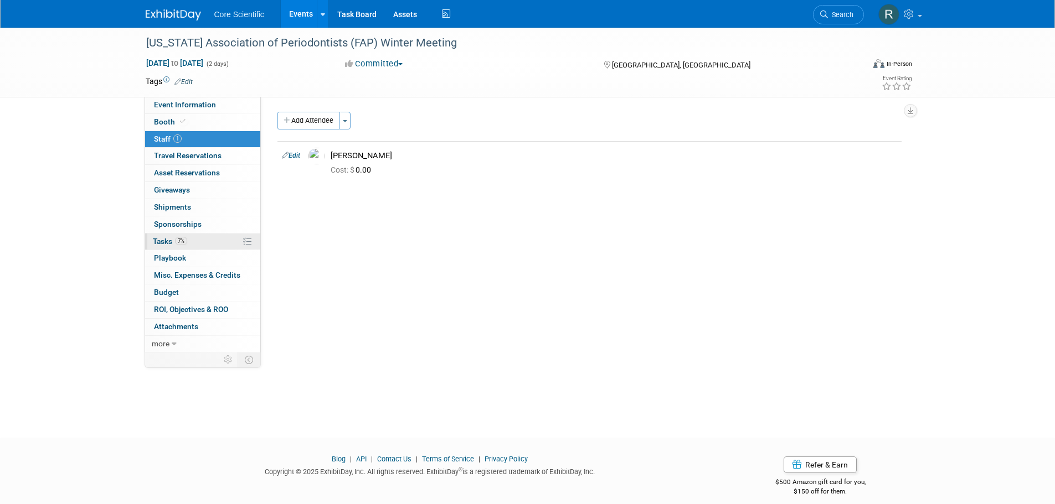
click at [190, 238] on link "7% Tasks 7%" at bounding box center [202, 242] width 115 height 17
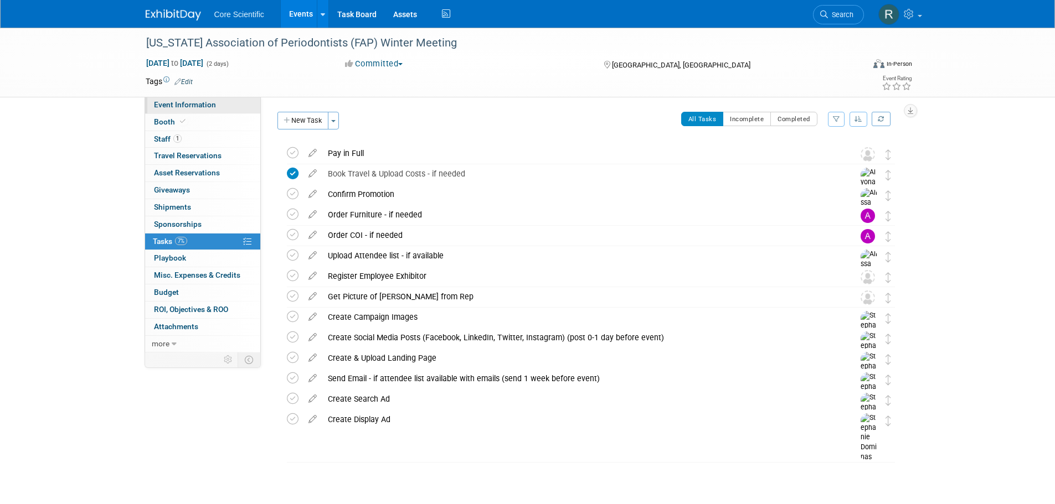
click at [193, 109] on link "Event Information" at bounding box center [202, 105] width 115 height 17
